Goal: Communication & Community: Answer question/provide support

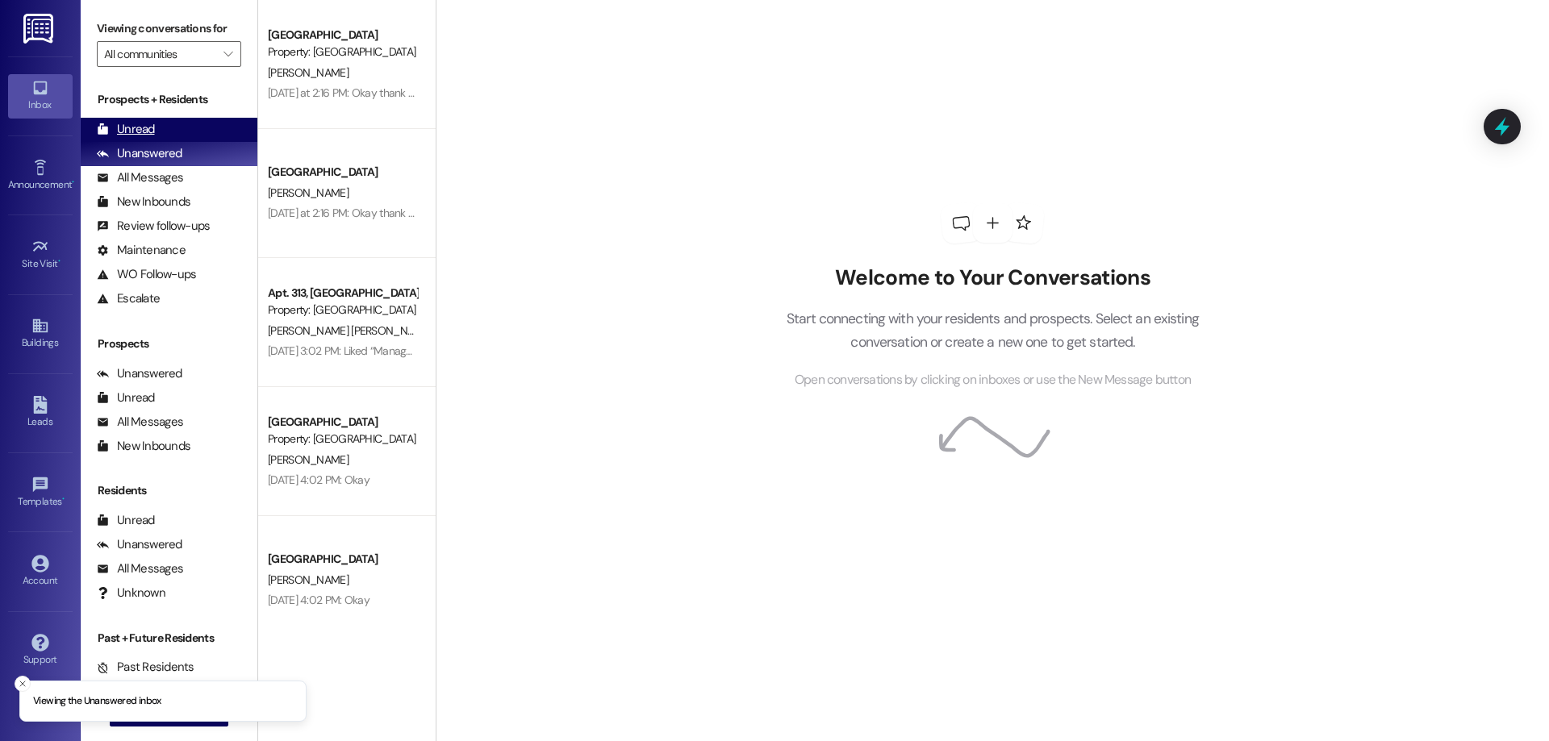
click at [177, 128] on div "Unread (0)" at bounding box center [169, 130] width 177 height 24
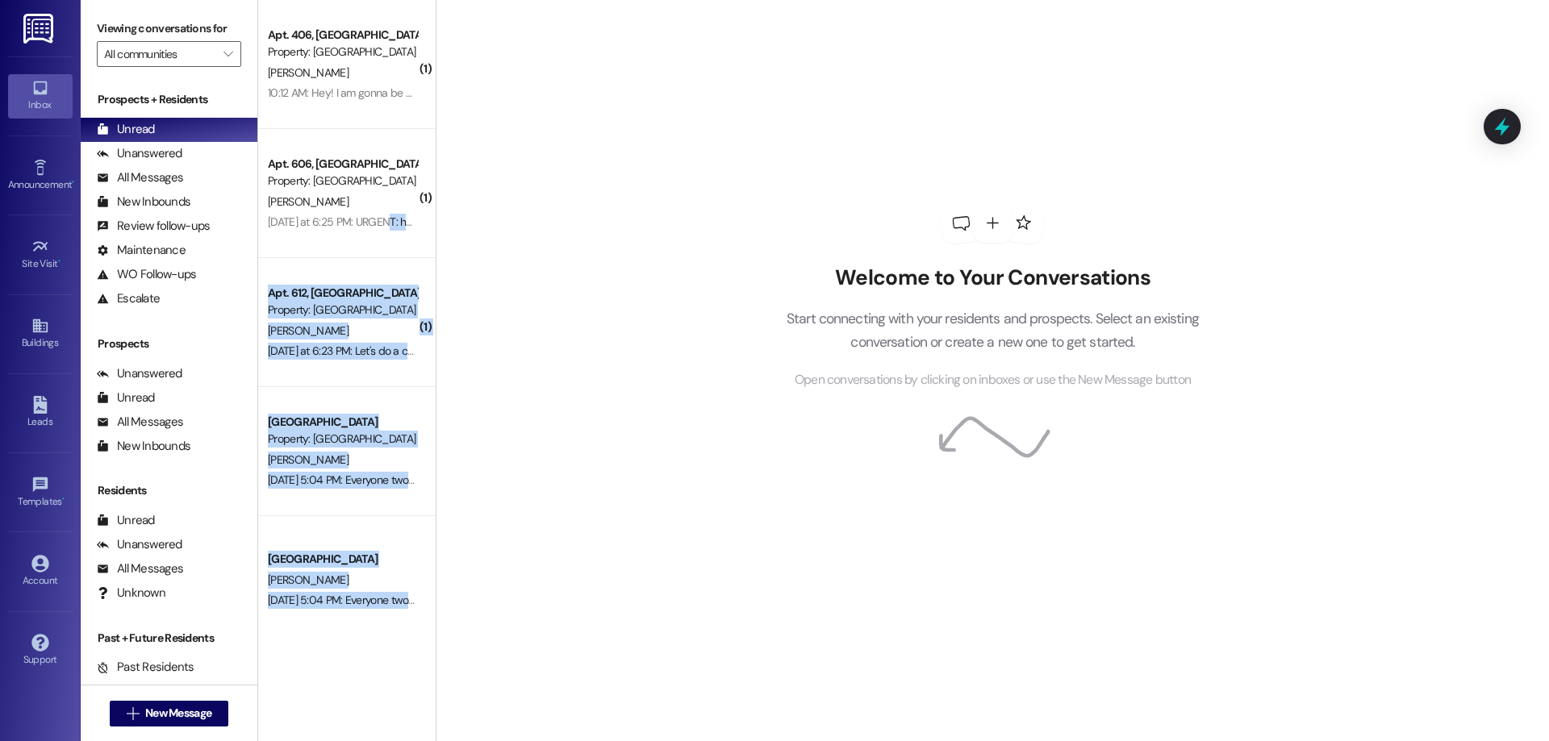
drag, startPoint x: 368, startPoint y: 223, endPoint x: 515, endPoint y: 205, distance: 147.9
click at [515, 205] on div "( 1 ) Apt. 406, 1 University Courtyard Property: University Courtyard [PERSON_N…" at bounding box center [903, 370] width 1291 height 741
click at [545, 201] on div "Welcome to Your Conversations Start connecting with your residents and prospect…" at bounding box center [992, 370] width 1113 height 741
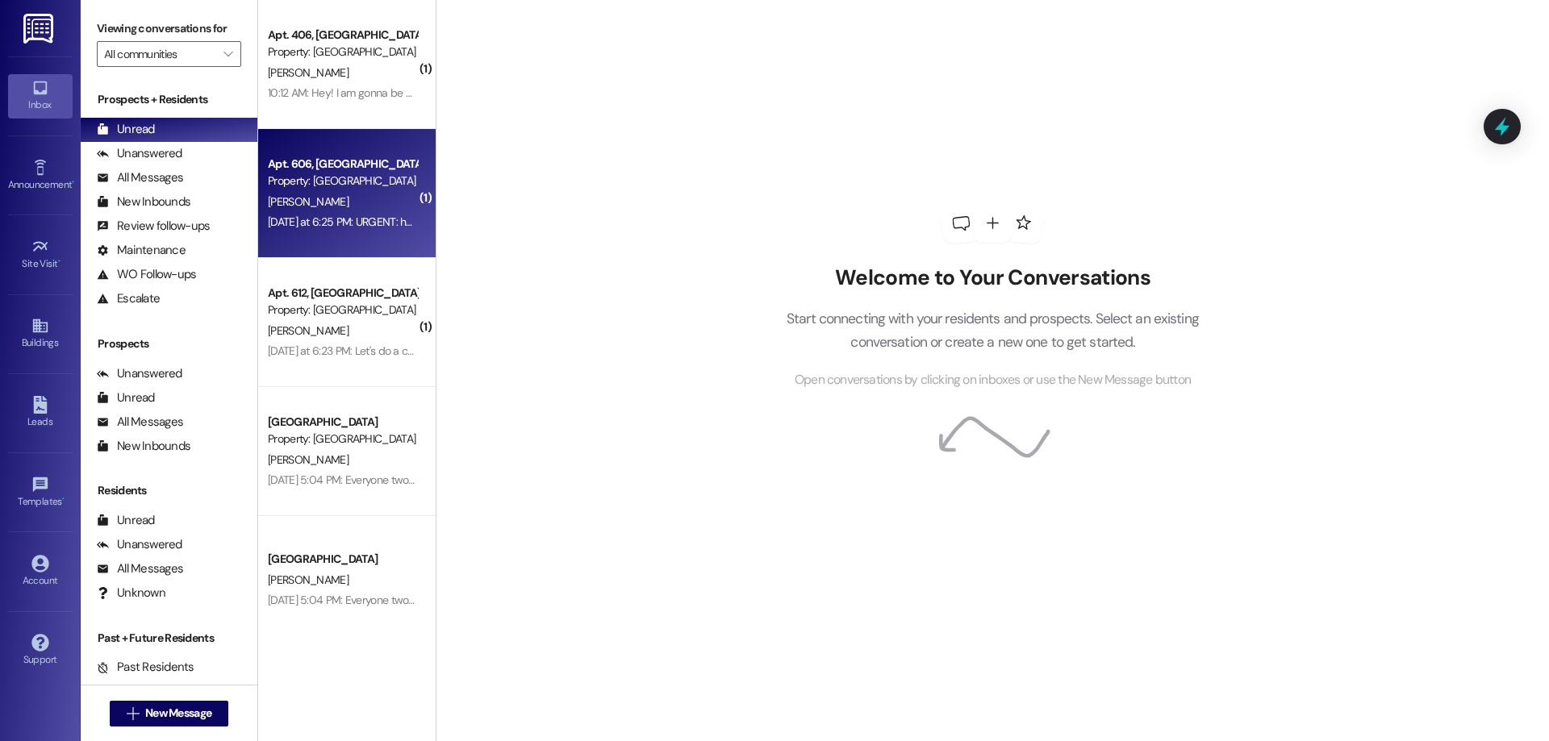
click at [354, 206] on div "[PERSON_NAME]" at bounding box center [342, 202] width 152 height 20
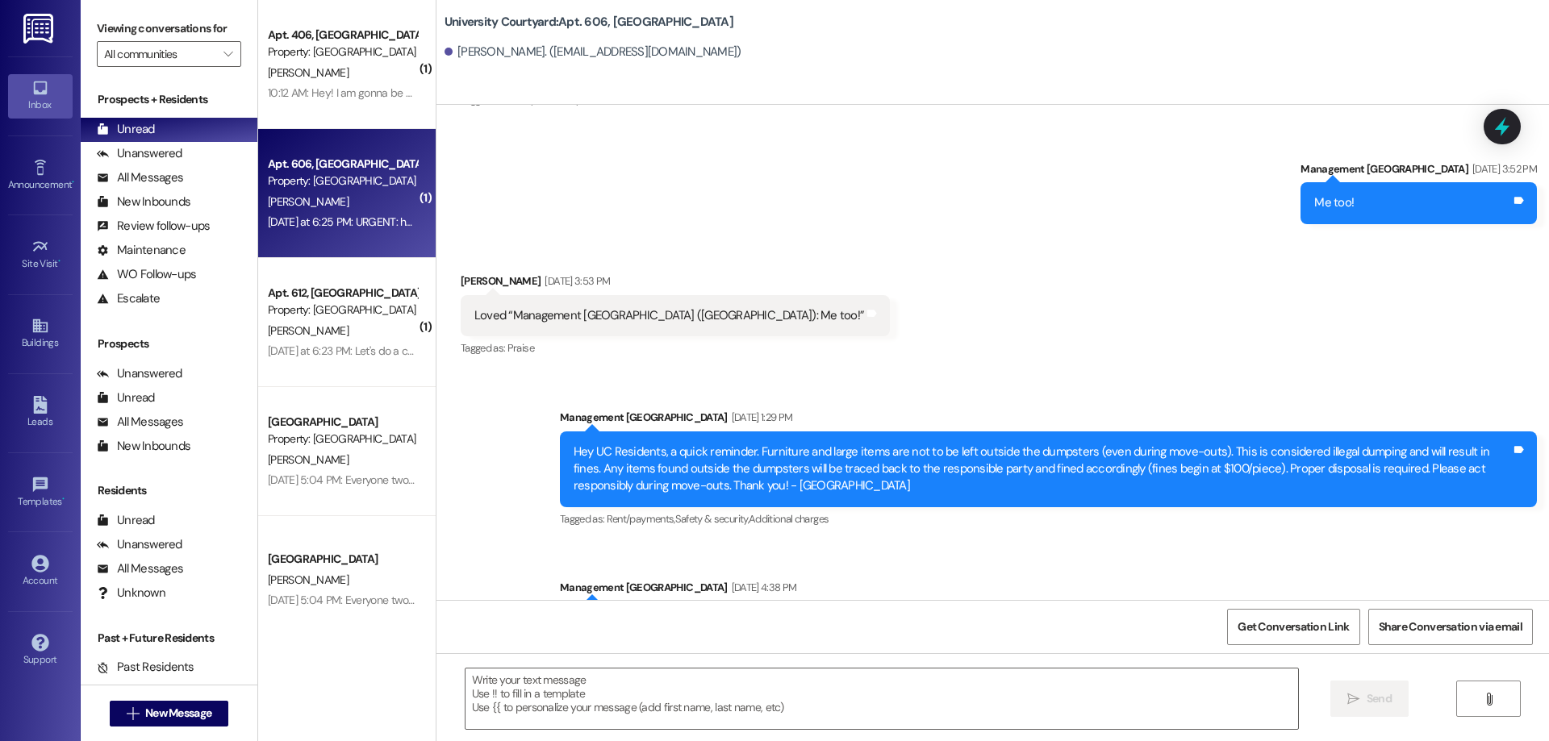
scroll to position [22307, 0]
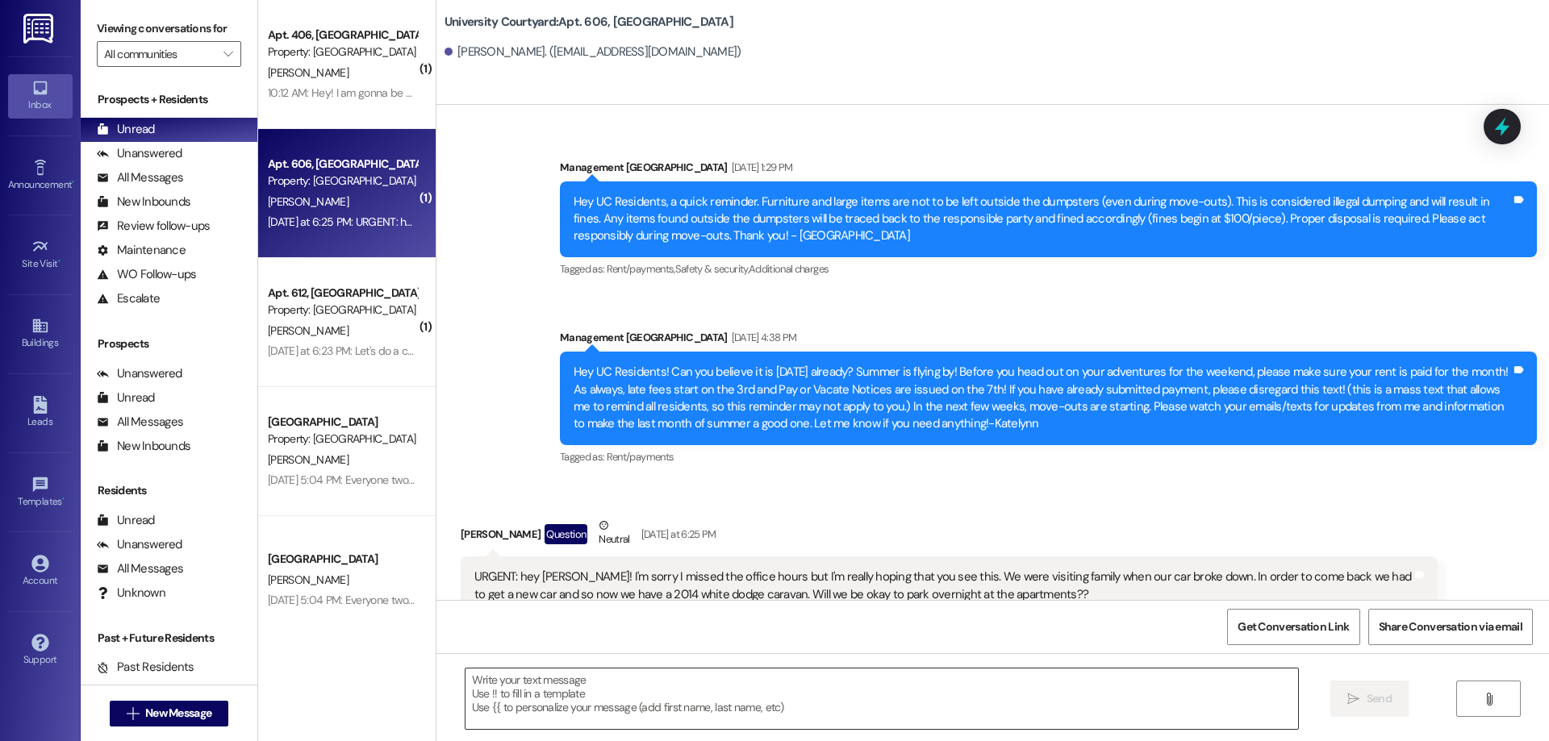
click at [887, 683] on textarea at bounding box center [881, 699] width 833 height 61
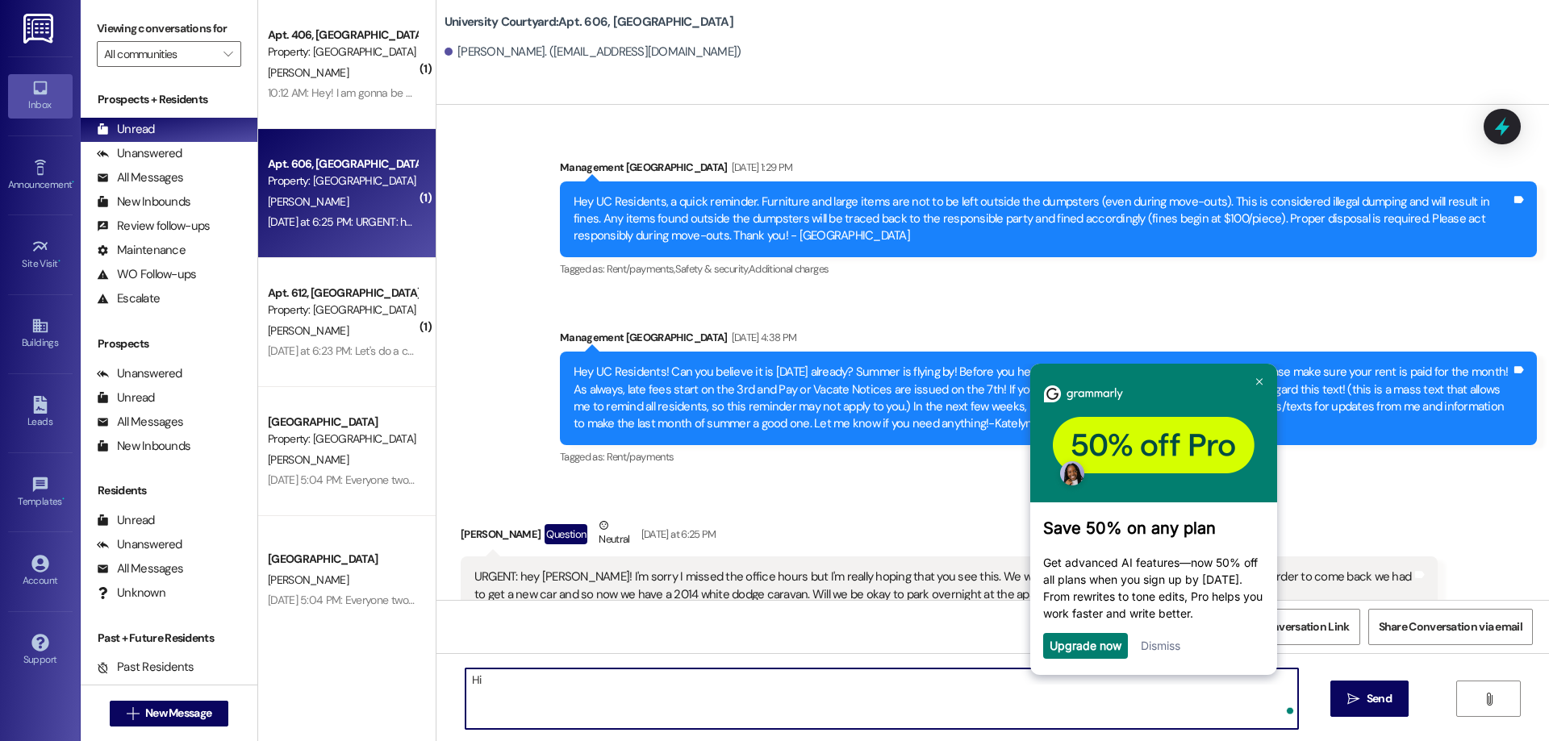
scroll to position [0, 0]
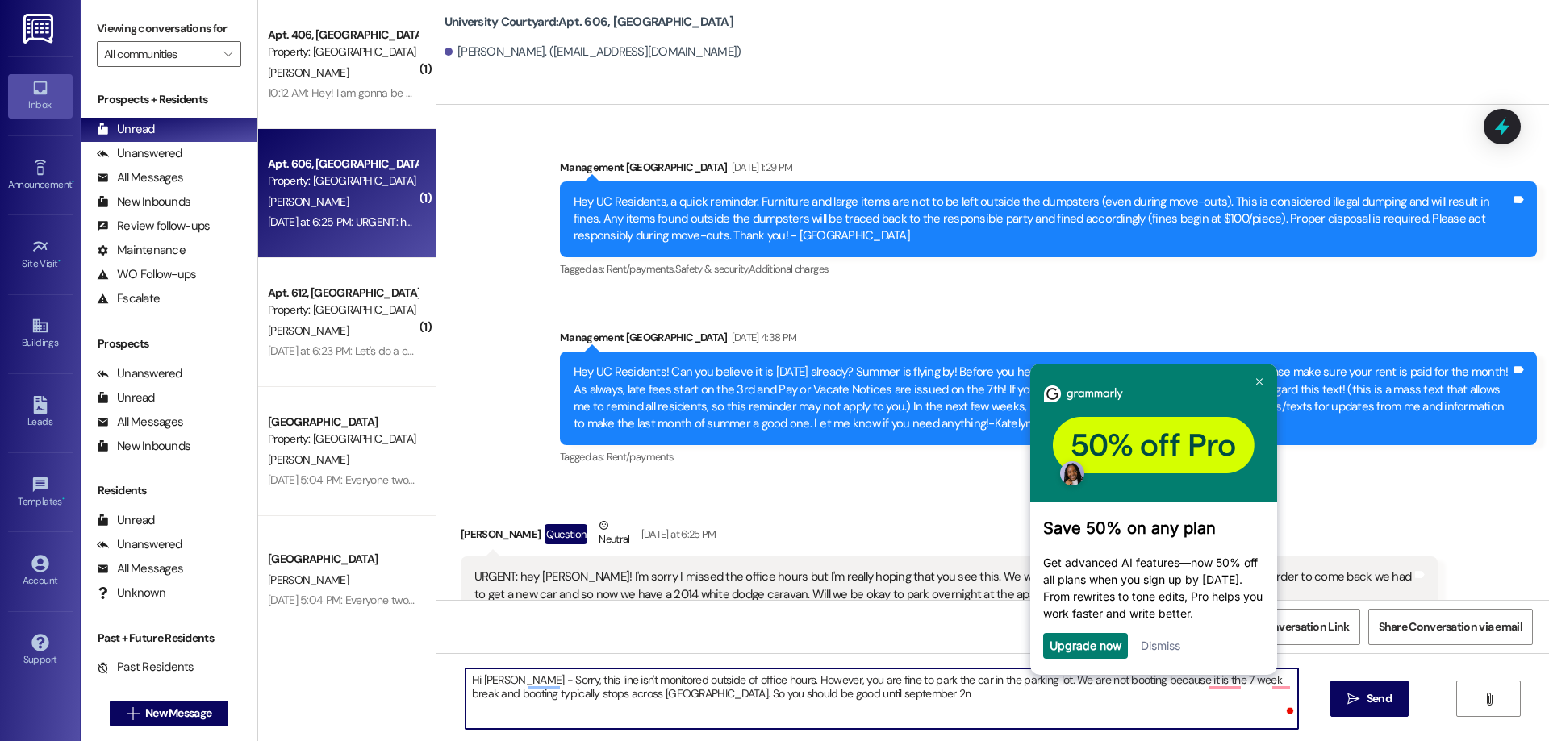
type textarea "Hi [PERSON_NAME] - Sorry, this line isn't monitored outside of office hours. Ho…"
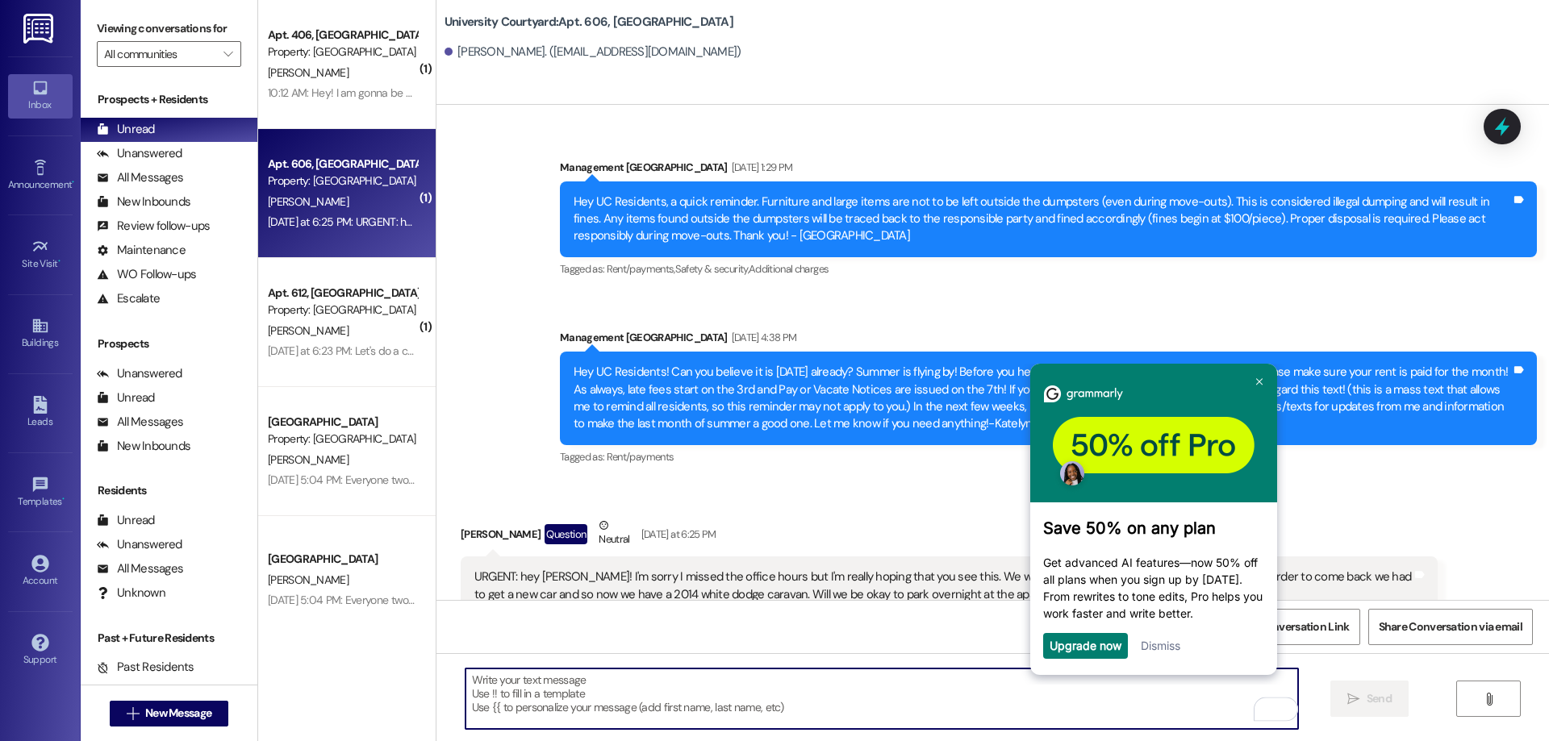
scroll to position [22306, 0]
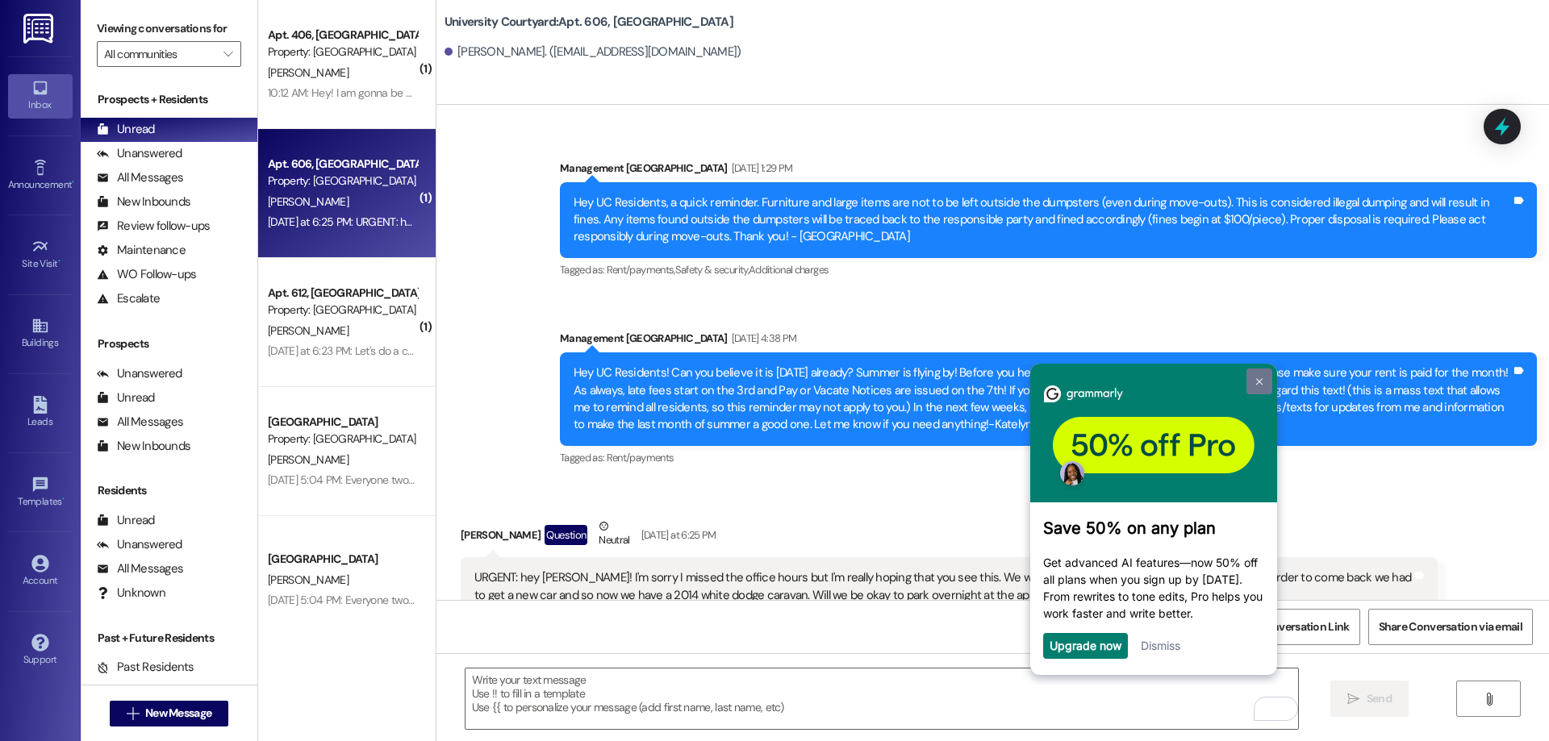
click at [1261, 378] on img at bounding box center [1258, 381] width 6 height 7
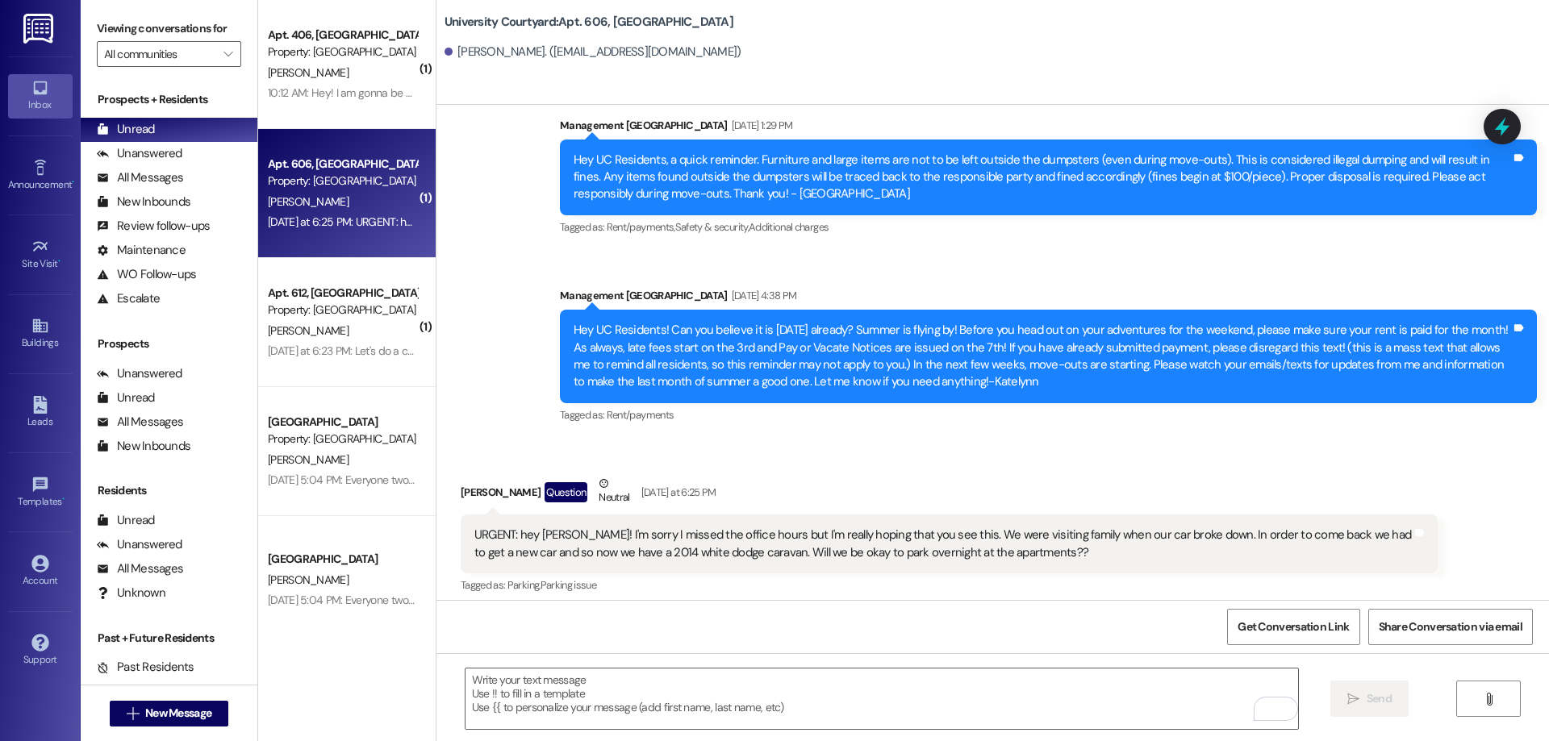
scroll to position [22437, 0]
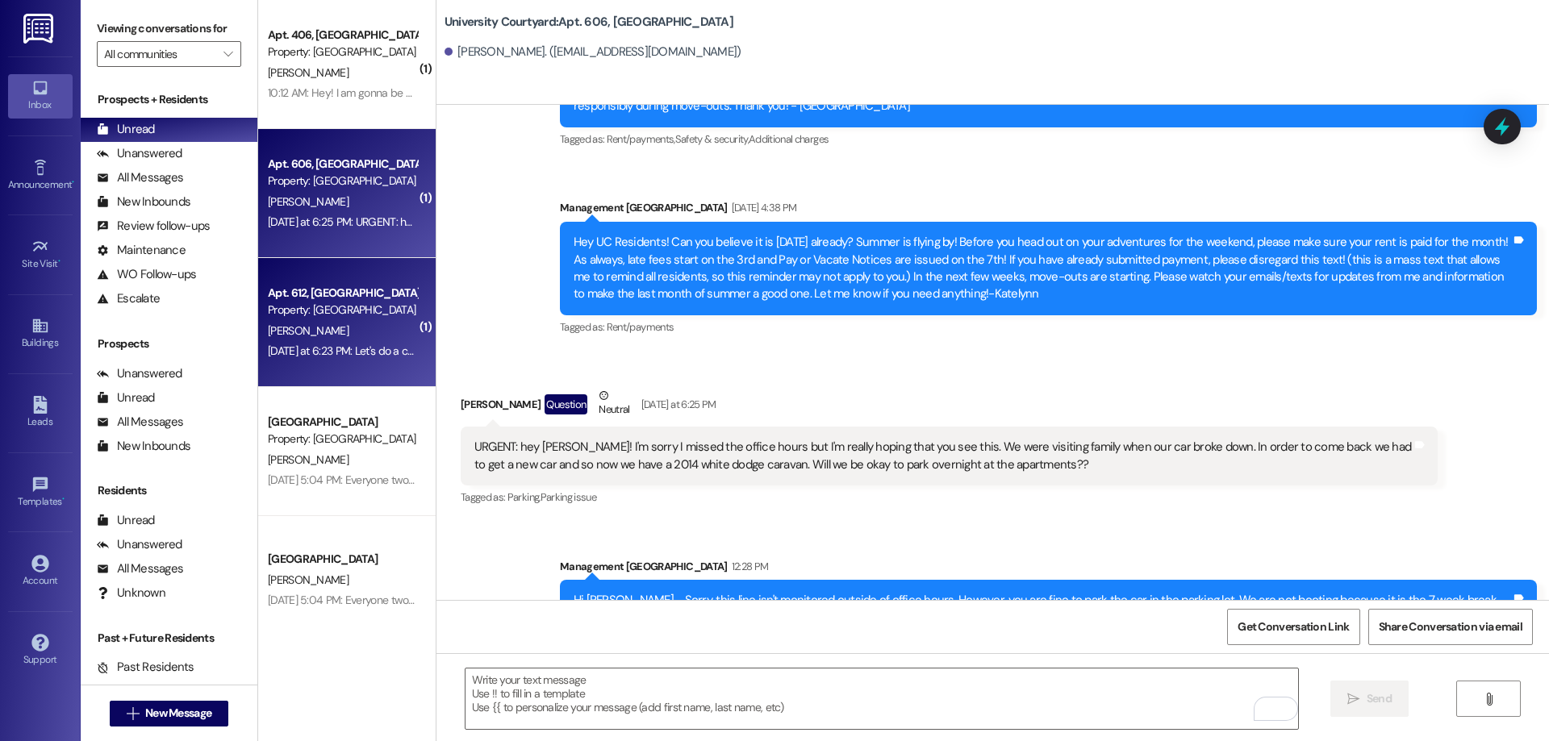
click at [353, 348] on div "[DATE] at 6:23 PM: Let's do a contract until [DATE] [DATE] at 6:23 PM: Let's do…" at bounding box center [381, 351] width 227 height 15
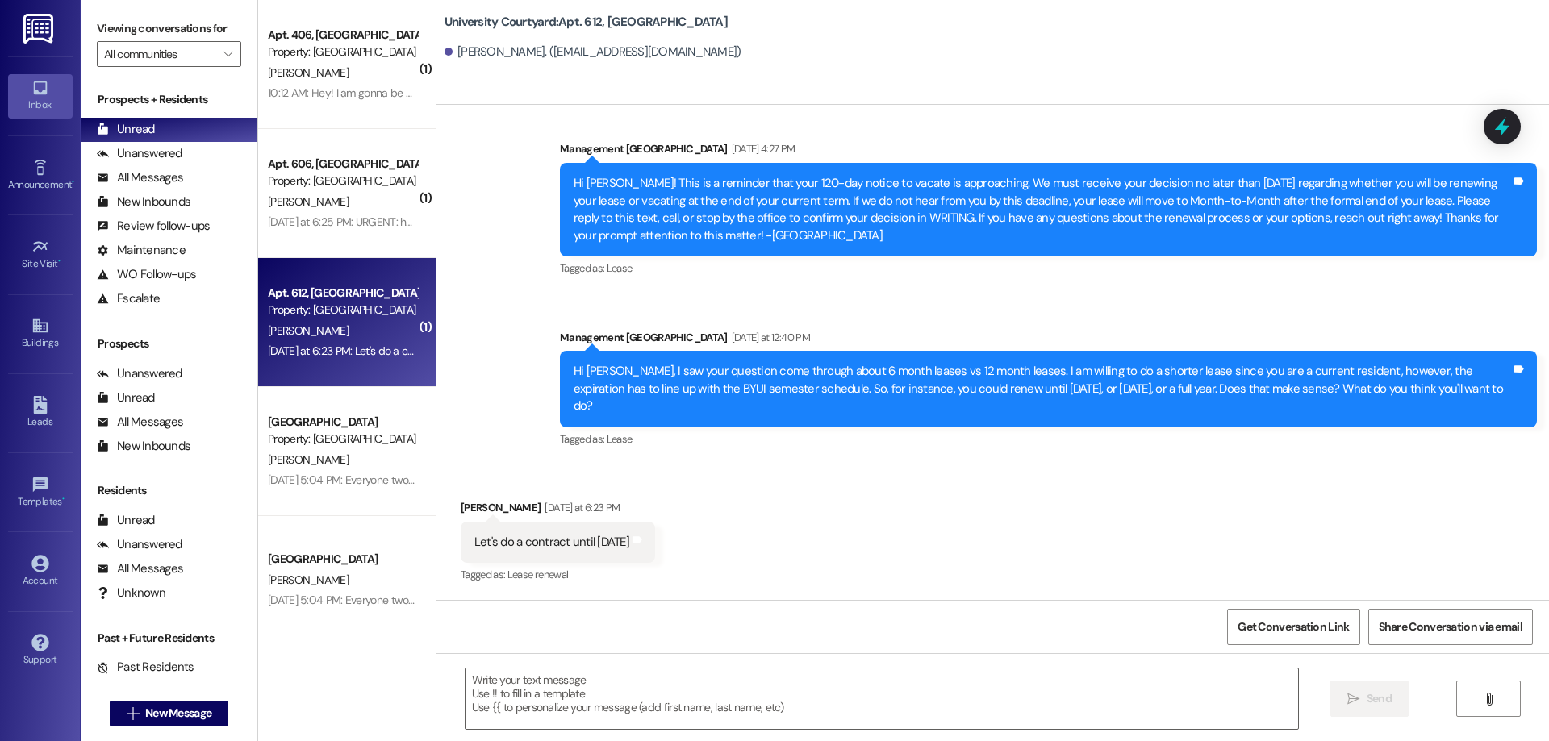
scroll to position [4894, 0]
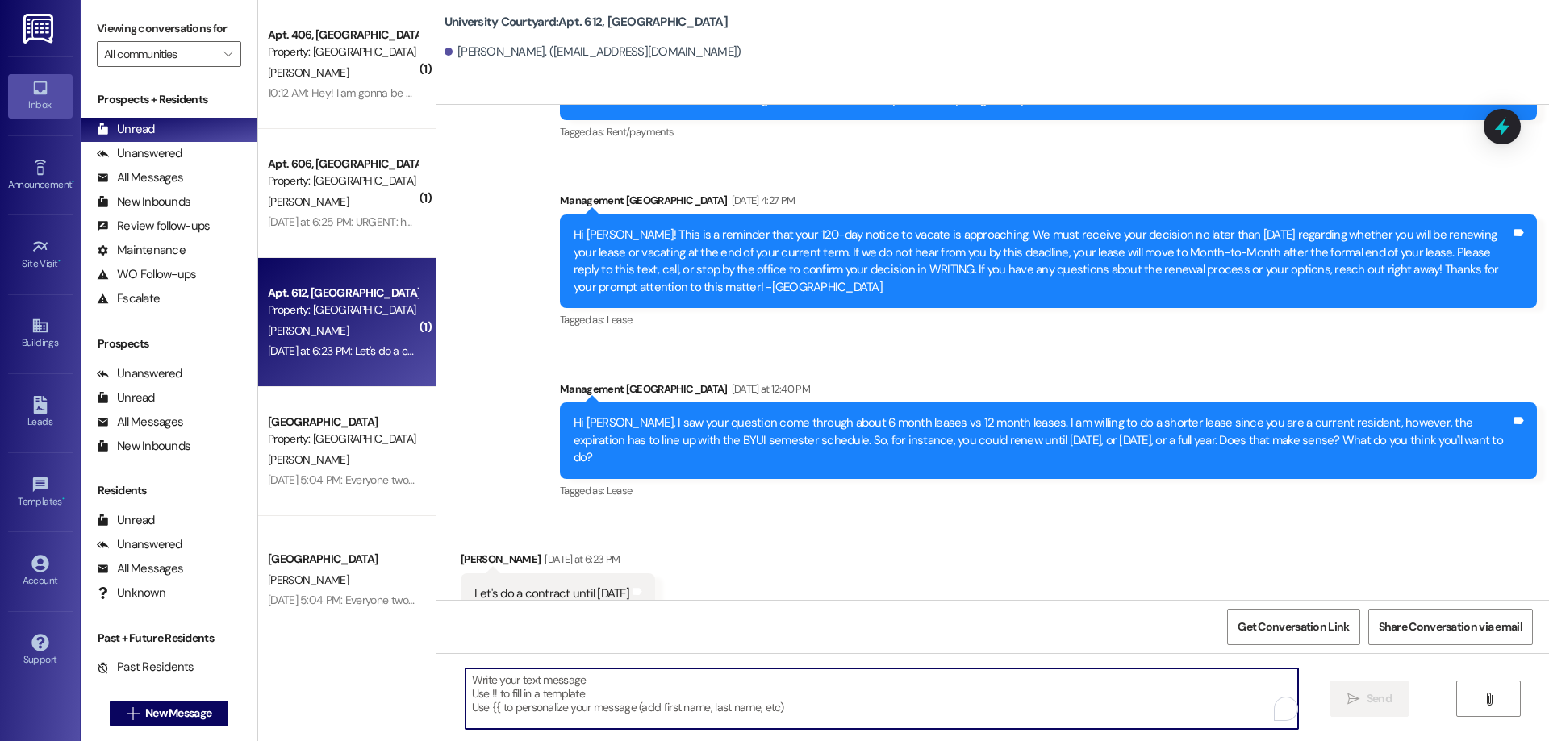
click at [761, 691] on textarea "To enrich screen reader interactions, please activate Accessibility in Grammarl…" at bounding box center [881, 699] width 833 height 61
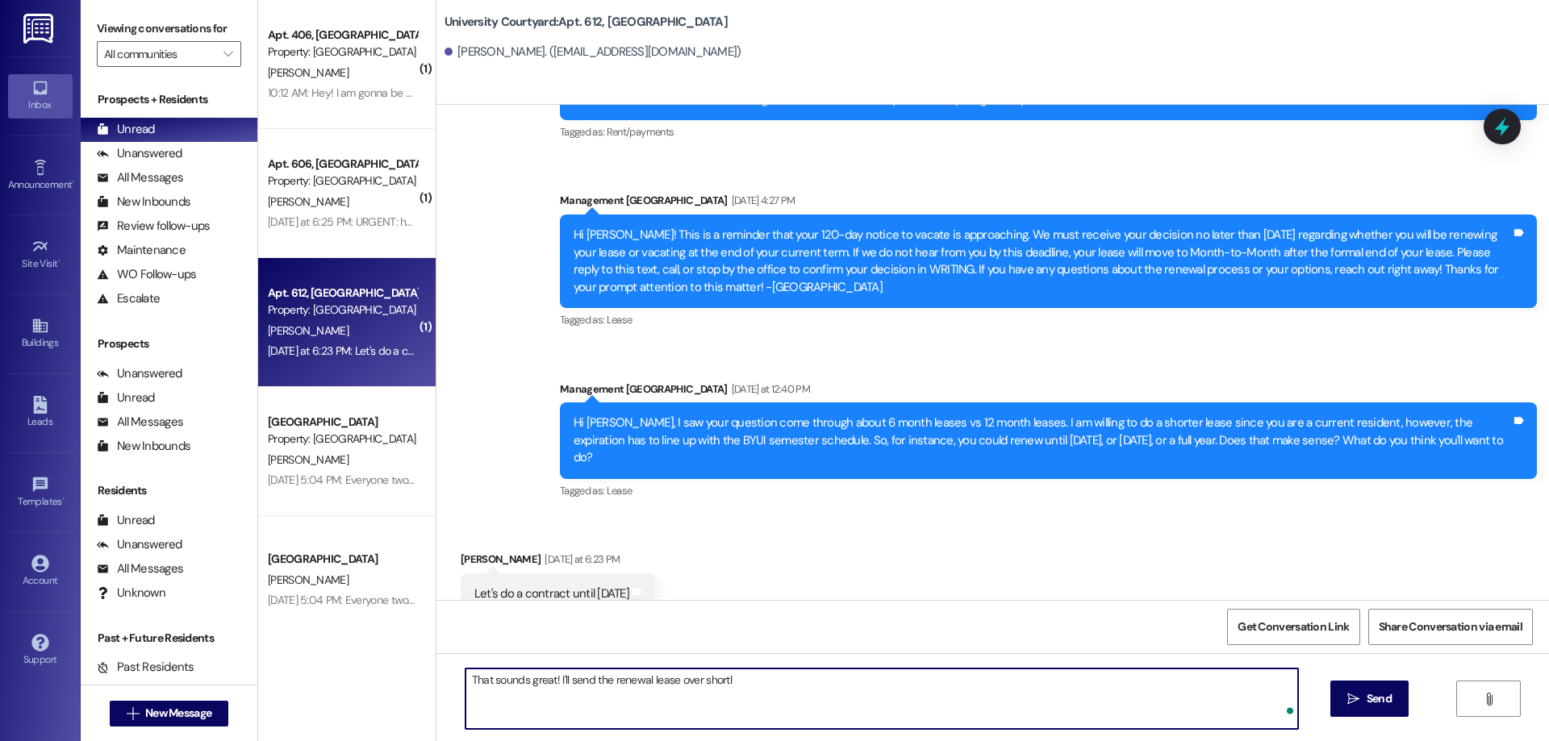
type textarea "That sounds great! I'll send the renewal lease over shortly"
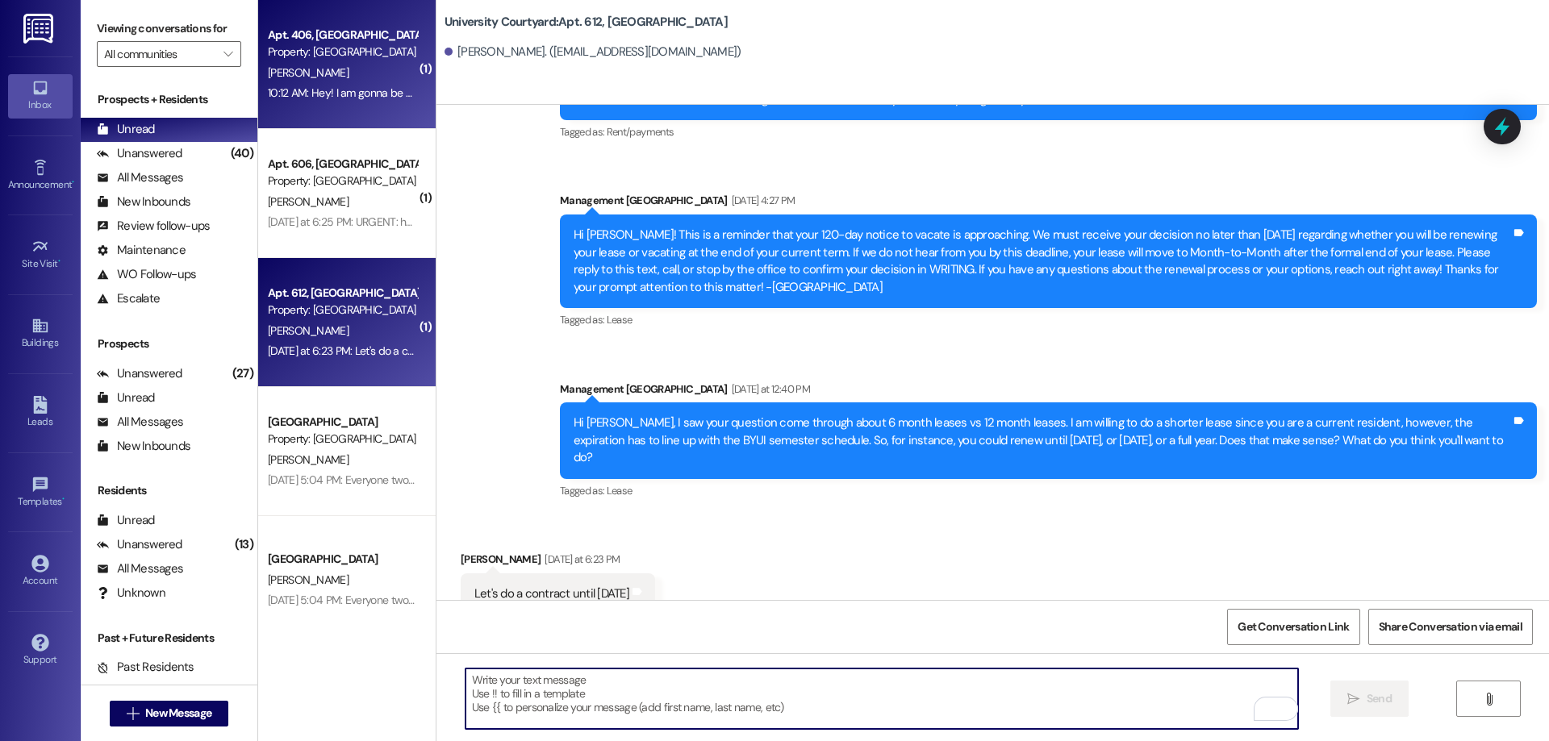
click at [296, 89] on div "10:12 AM: Hey! I am gonna be gone til [DATE] because of the wedding but after I…" at bounding box center [578, 93] width 620 height 15
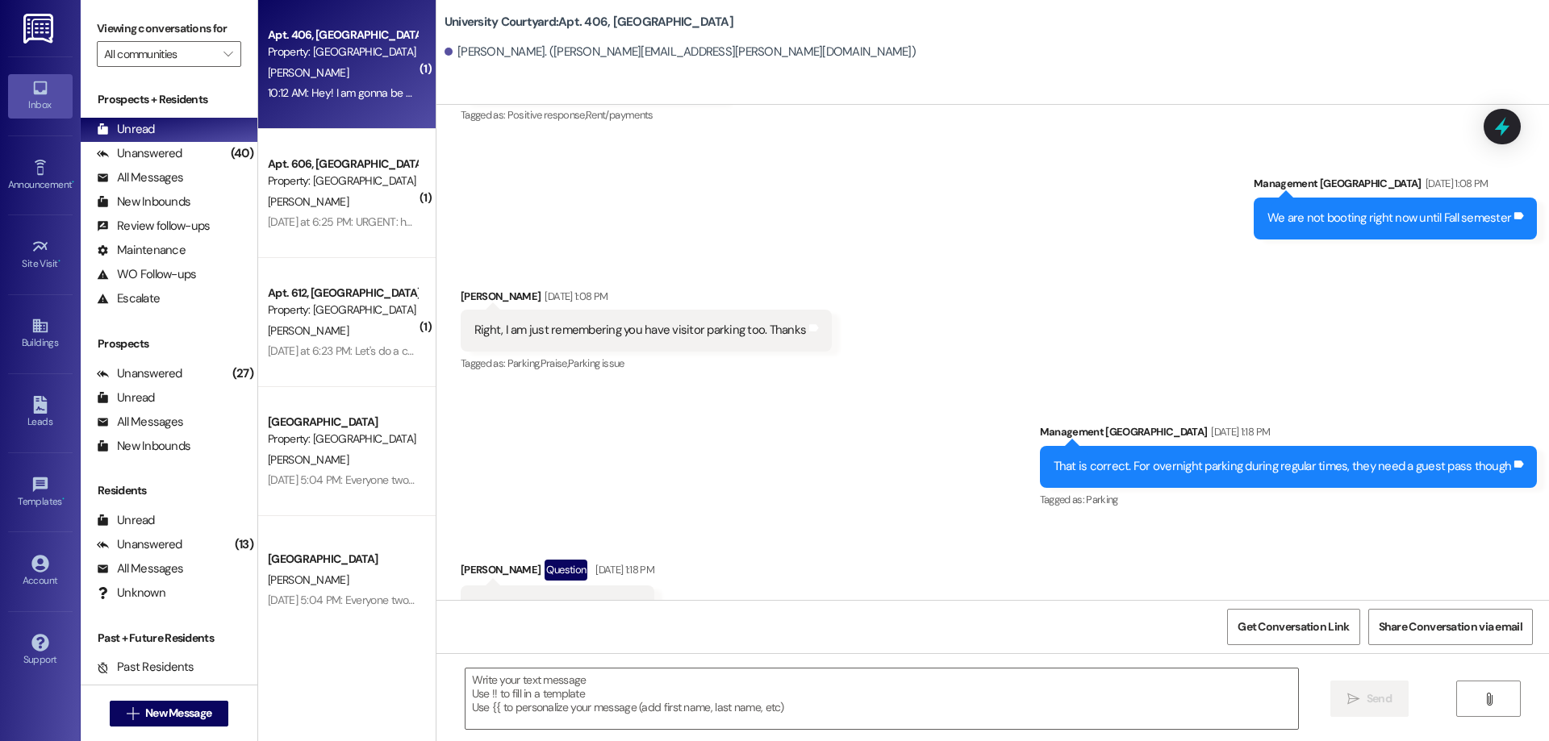
scroll to position [4134, 0]
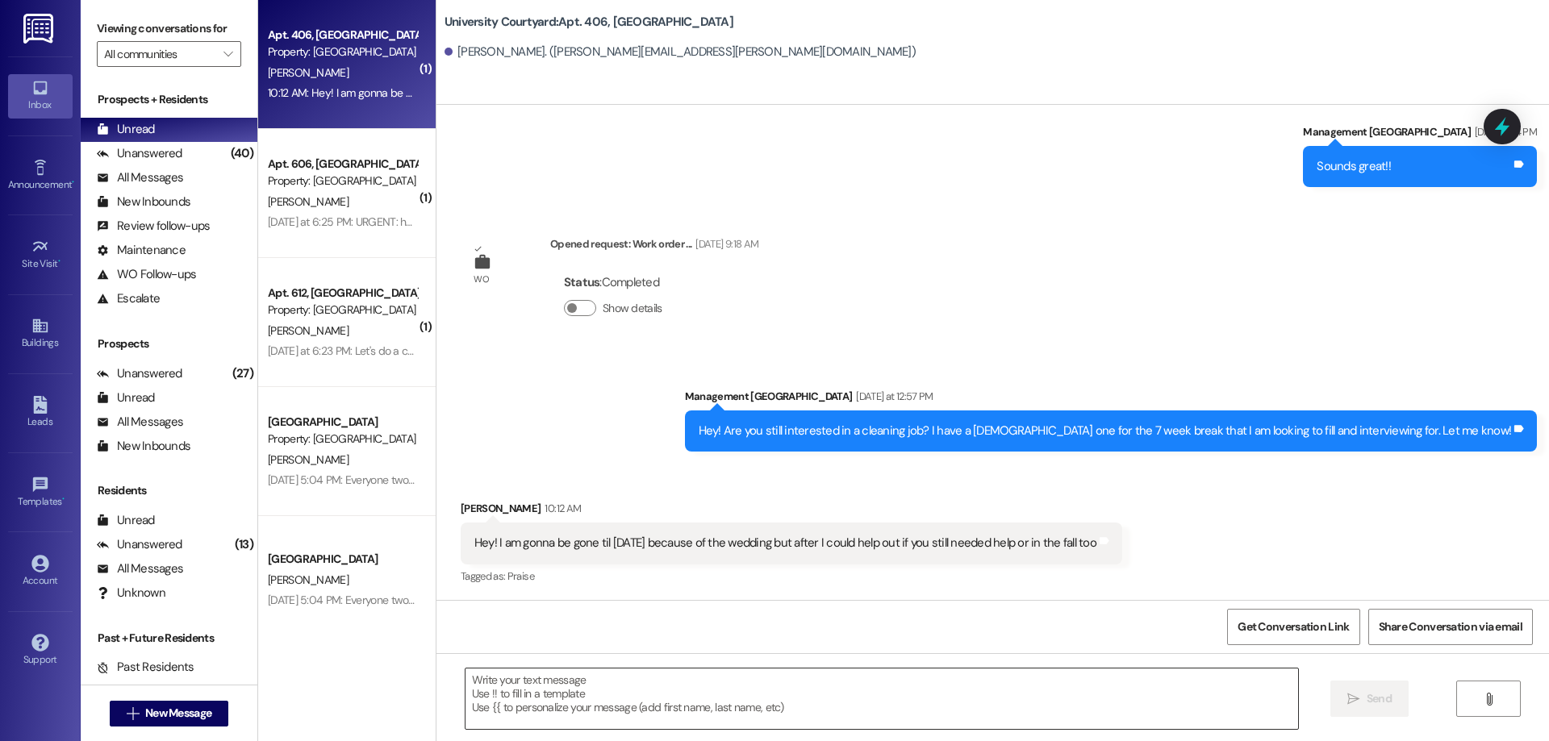
click at [712, 714] on textarea at bounding box center [881, 699] width 833 height 61
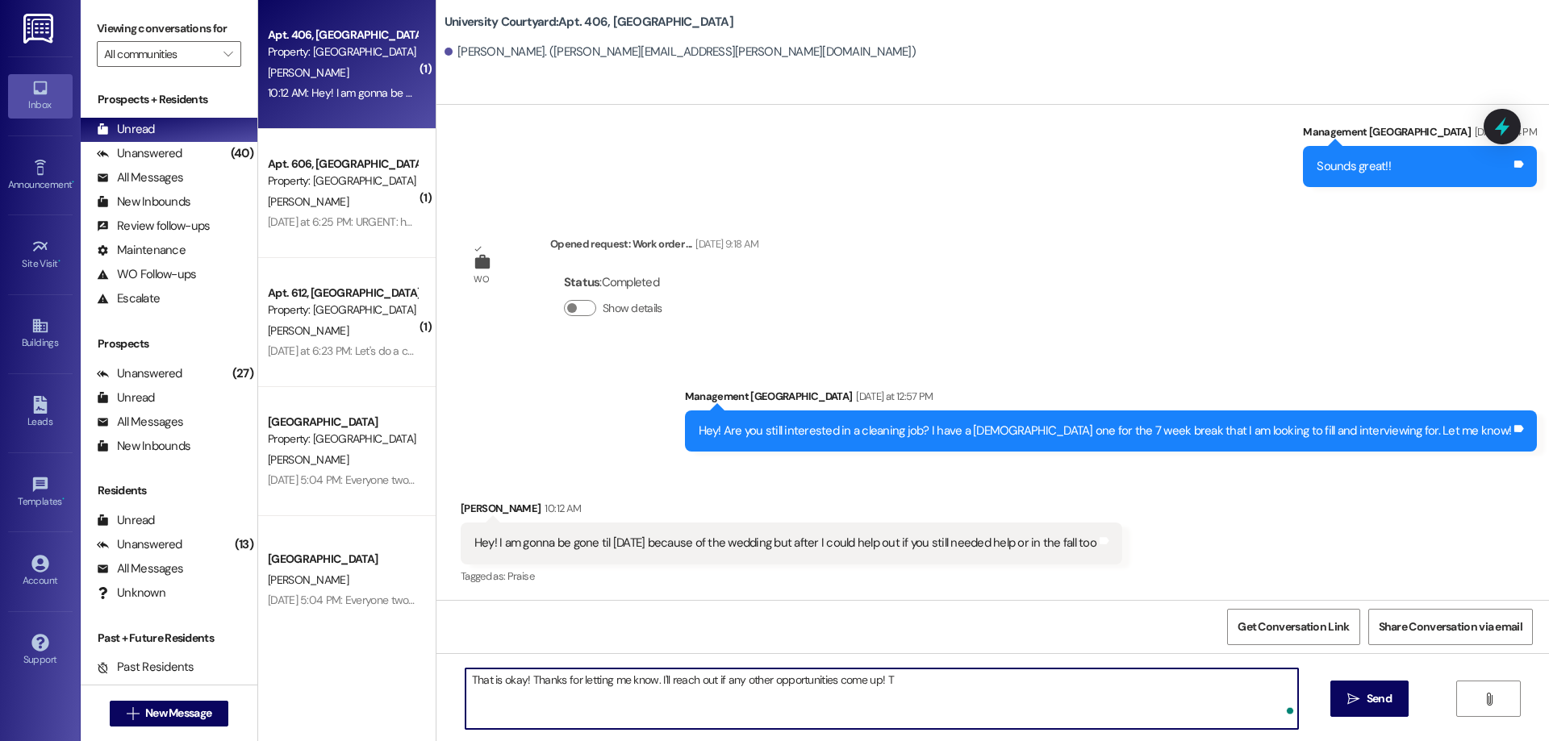
type textarea "That is okay! Thanks for letting me know. I'll reach out if any other opportuni…"
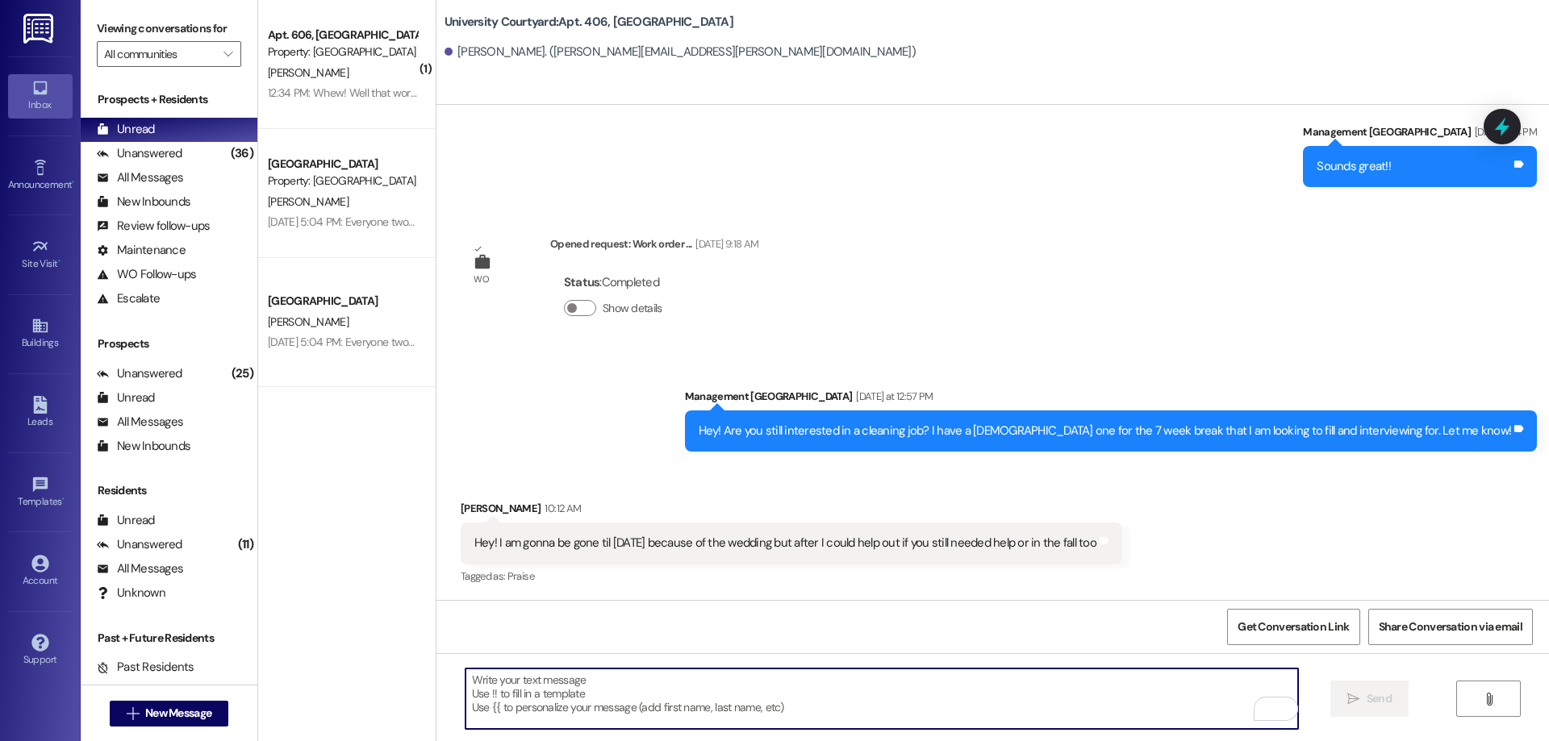
scroll to position [4247, 0]
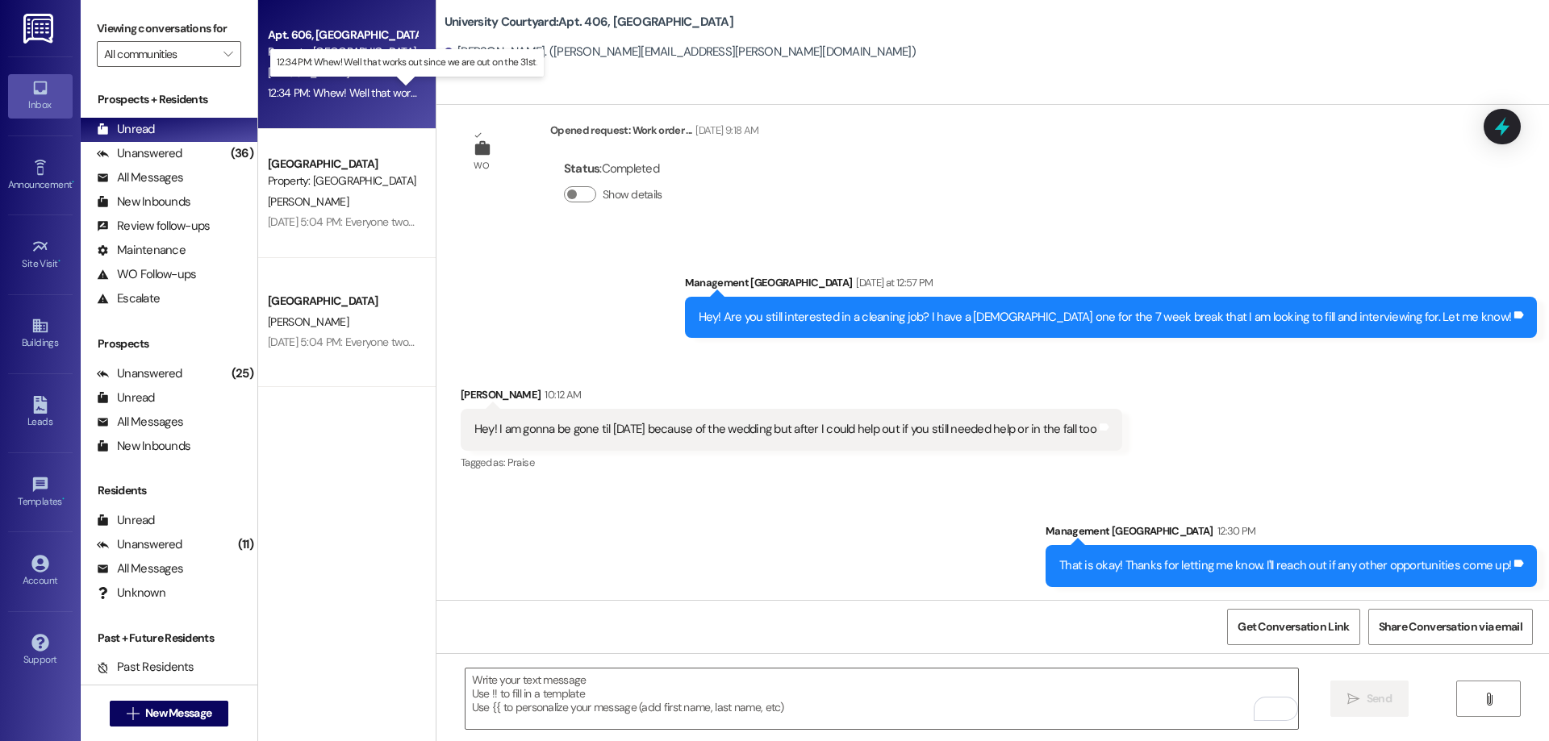
click at [319, 94] on div "12:34 PM: Whew! Well that works out since we are out on the 31st. 12:34 PM: Whe…" at bounding box center [420, 93] width 305 height 15
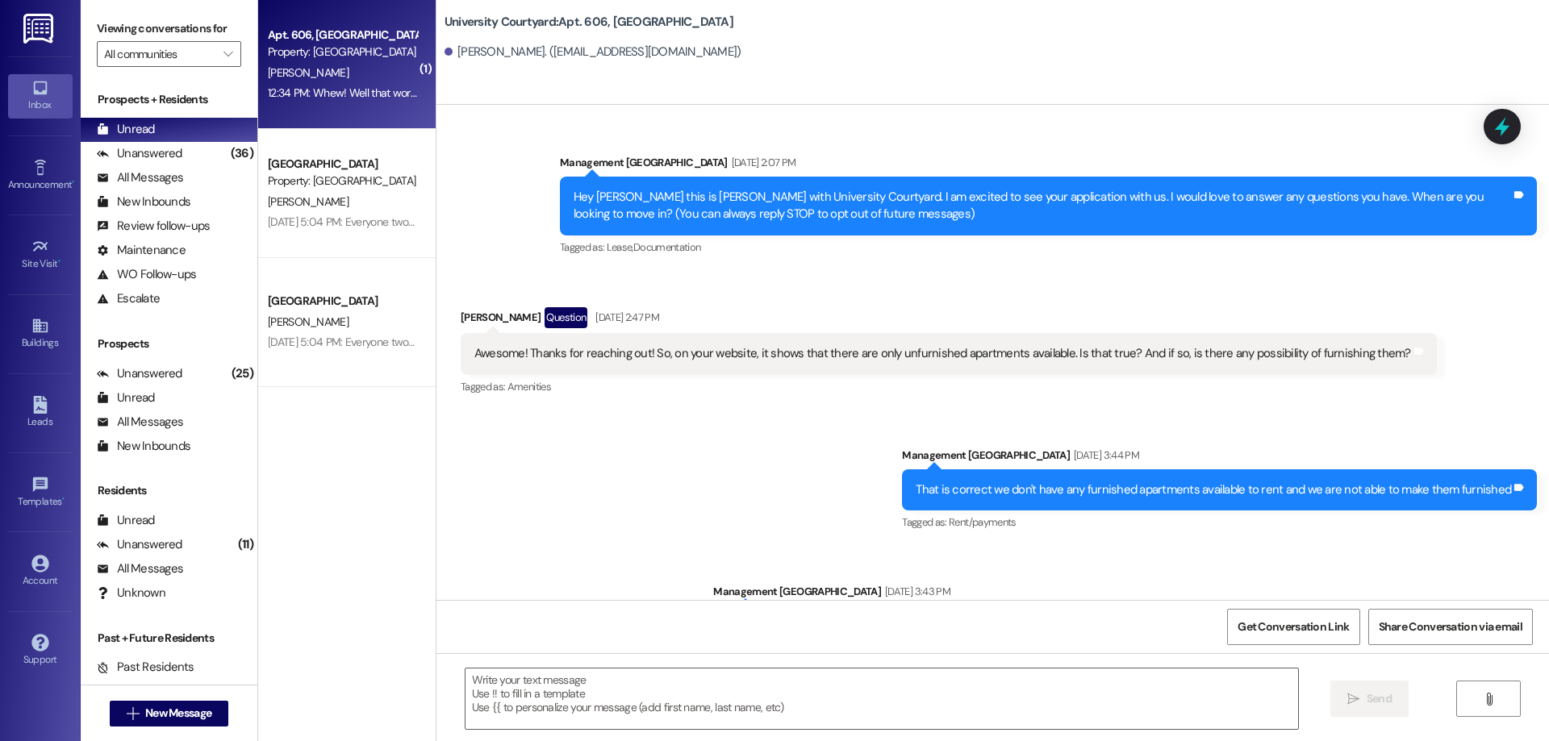
scroll to position [22727, 0]
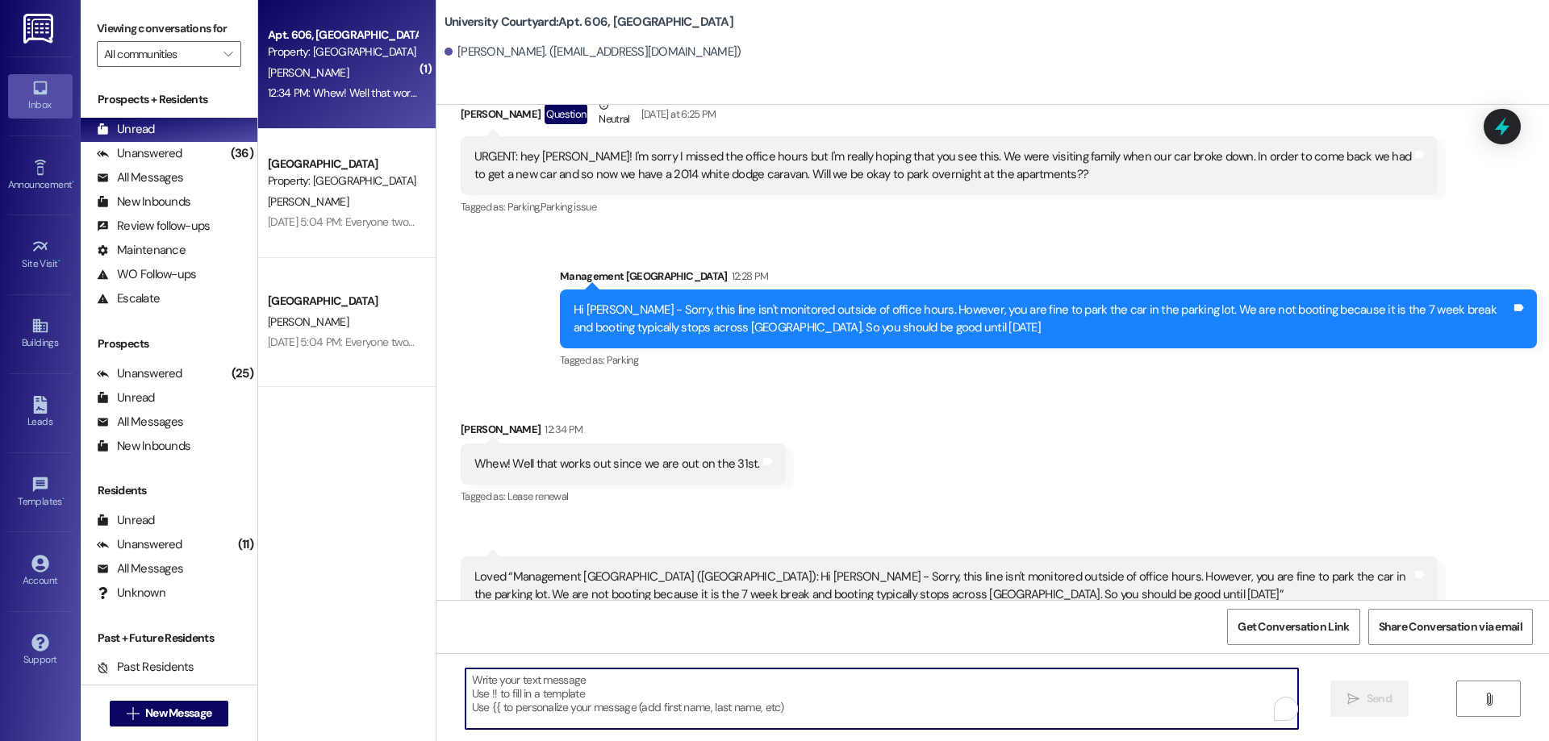
click at [954, 695] on textarea "To enrich screen reader interactions, please activate Accessibility in Grammarl…" at bounding box center [881, 699] width 833 height 61
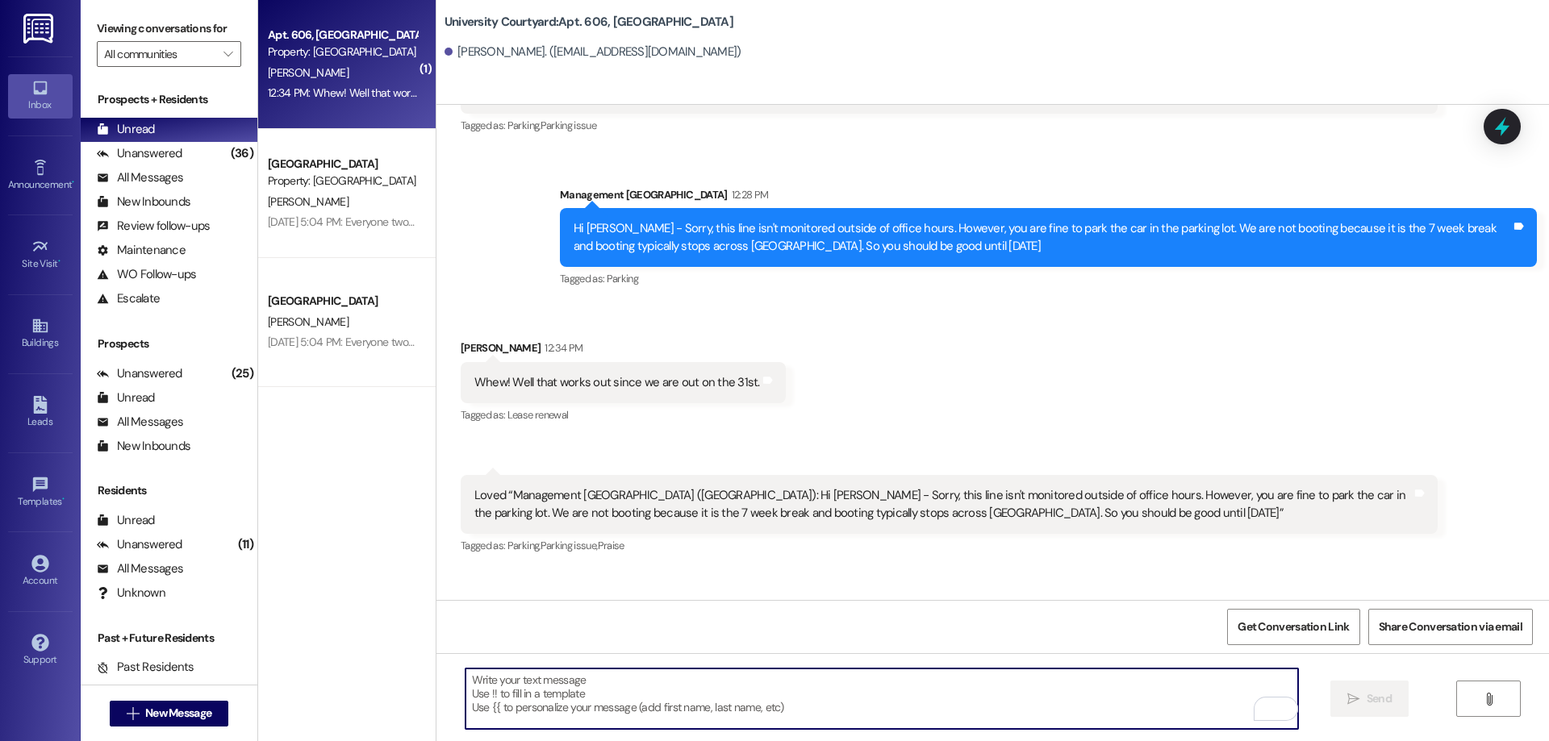
scroll to position [22875, 0]
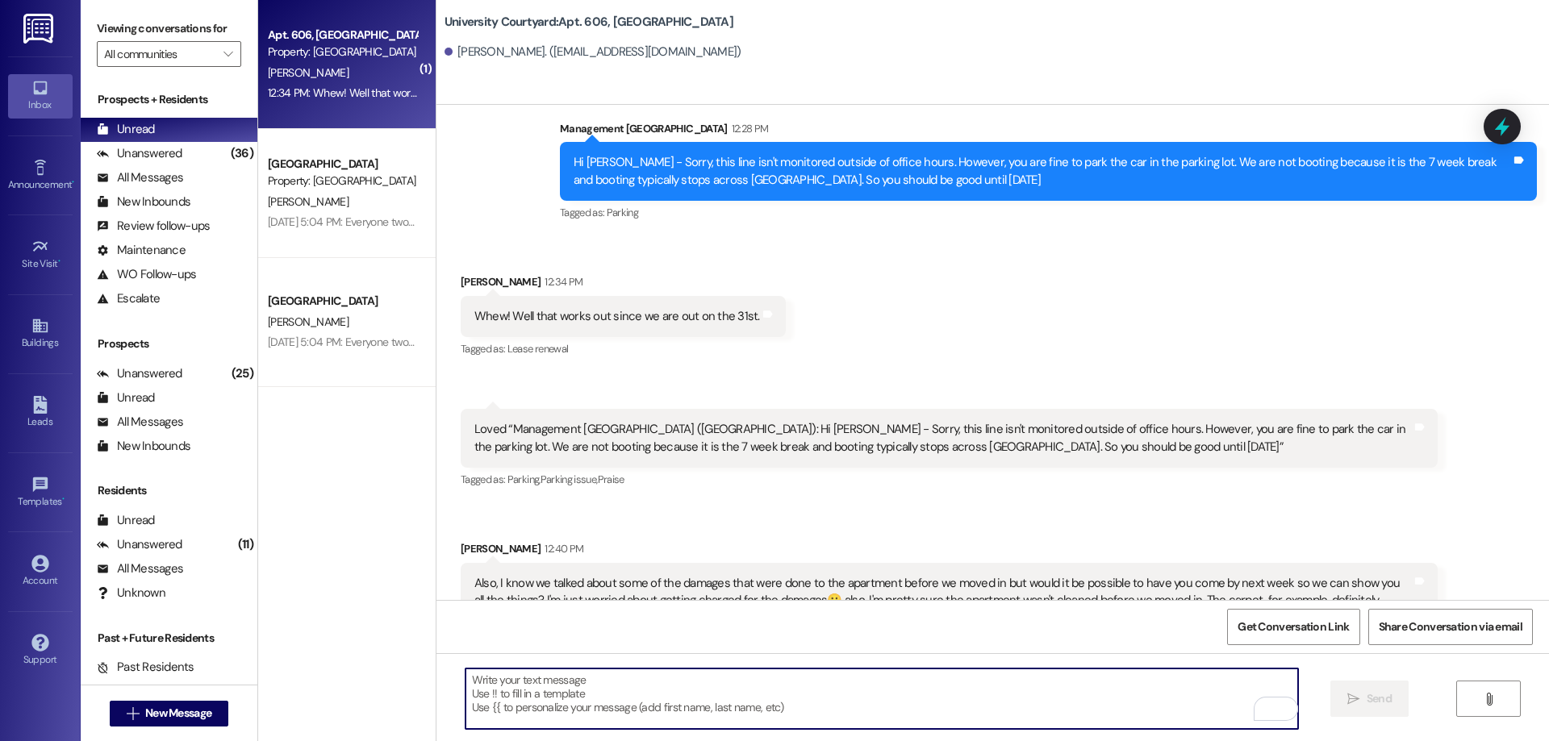
click at [1010, 679] on textarea "To enrich screen reader interactions, please activate Accessibility in Grammarl…" at bounding box center [881, 699] width 833 height 61
